Goal: Transaction & Acquisition: Book appointment/travel/reservation

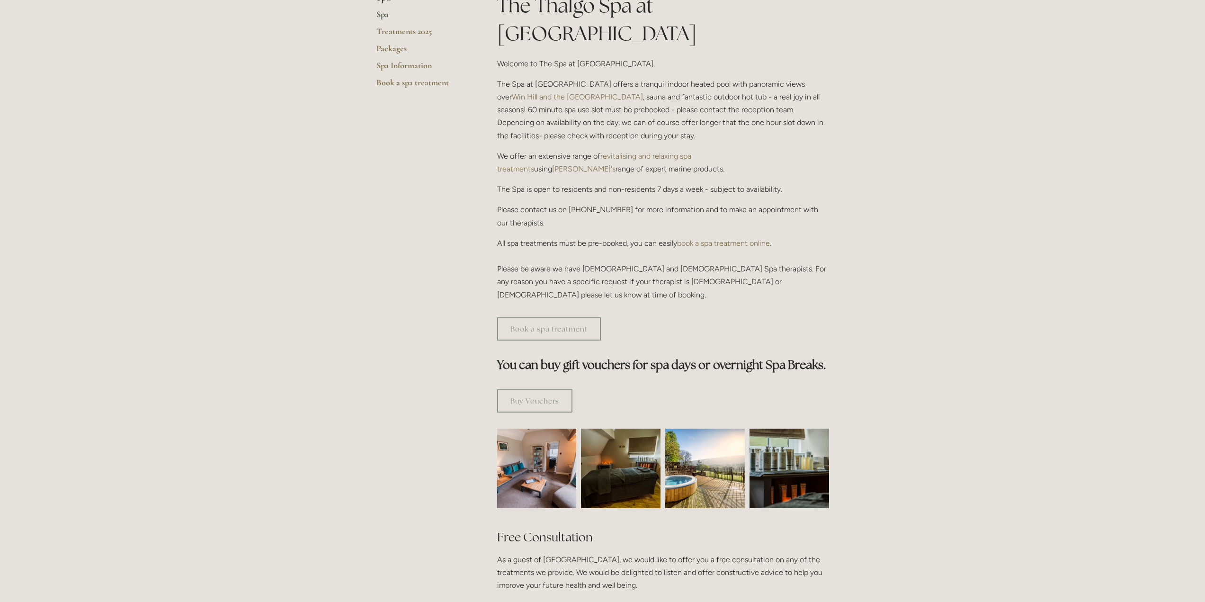
scroll to position [284, 0]
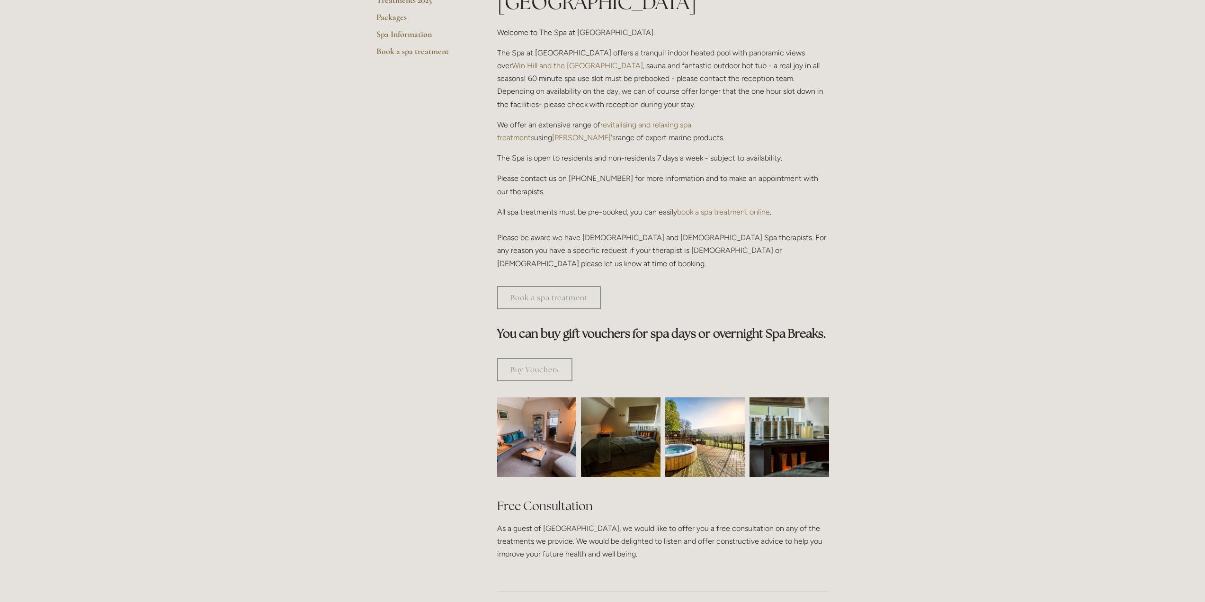
click at [544, 404] on img at bounding box center [536, 437] width 119 height 80
click at [605, 397] on img at bounding box center [620, 437] width 119 height 80
click at [798, 407] on img at bounding box center [788, 437] width 119 height 80
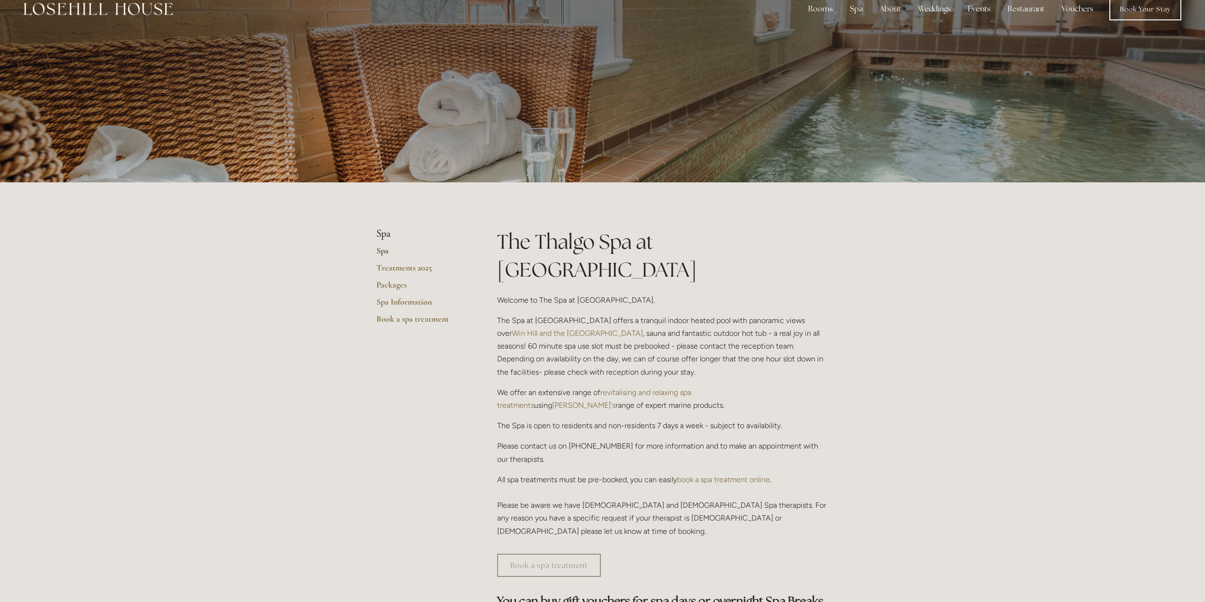
scroll to position [0, 0]
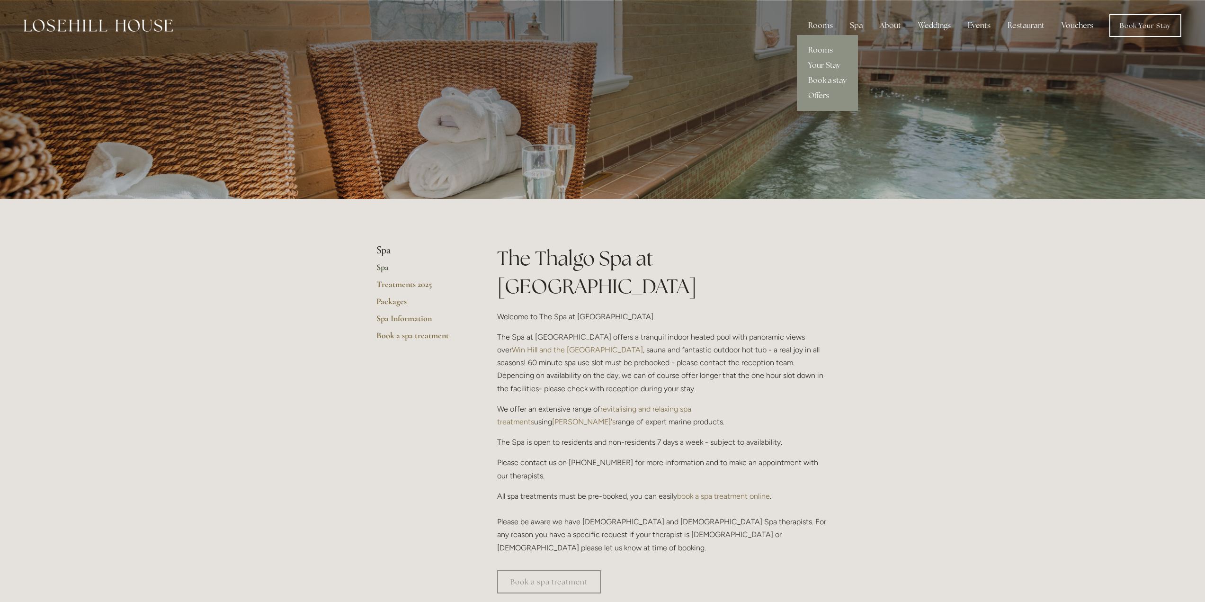
click at [823, 80] on link "Book a stay" at bounding box center [827, 80] width 61 height 15
